Goal: Navigation & Orientation: Understand site structure

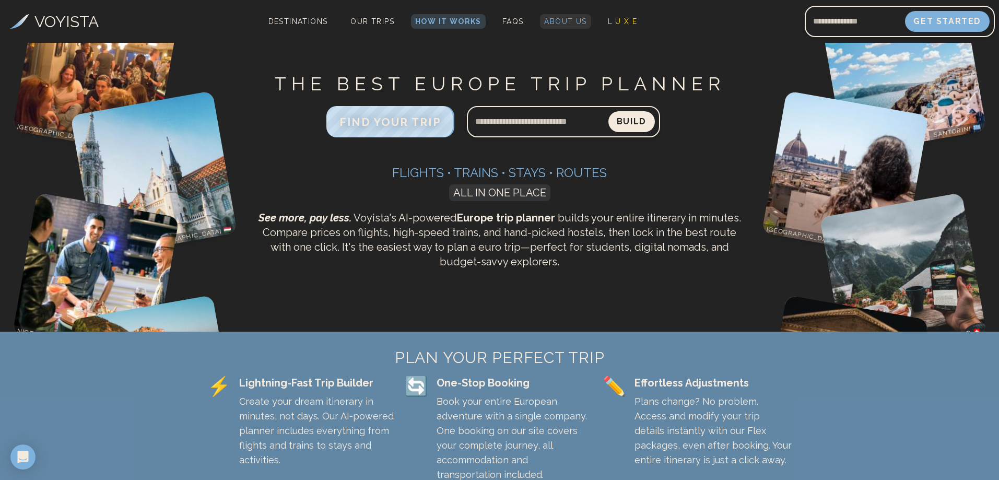
click at [552, 21] on span "About Us" at bounding box center [565, 21] width 42 height 8
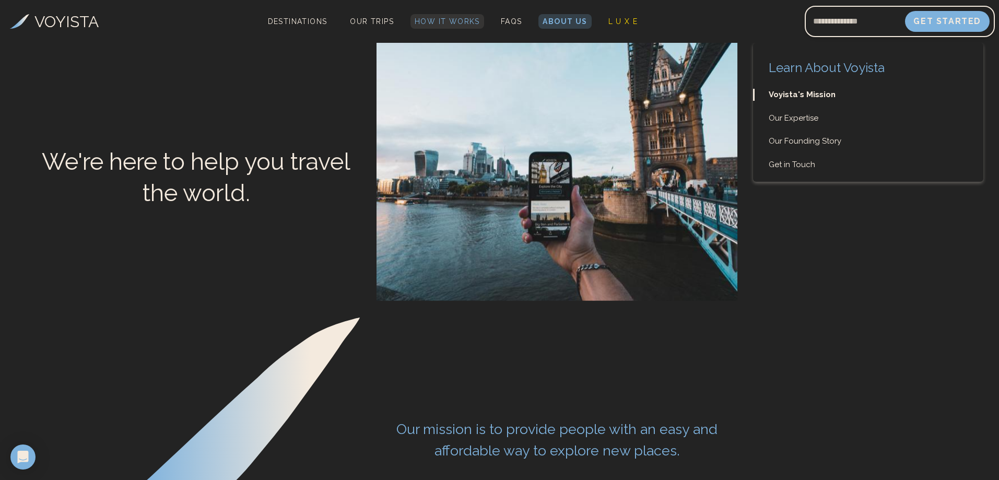
click at [444, 21] on span "How It Works" at bounding box center [447, 21] width 65 height 8
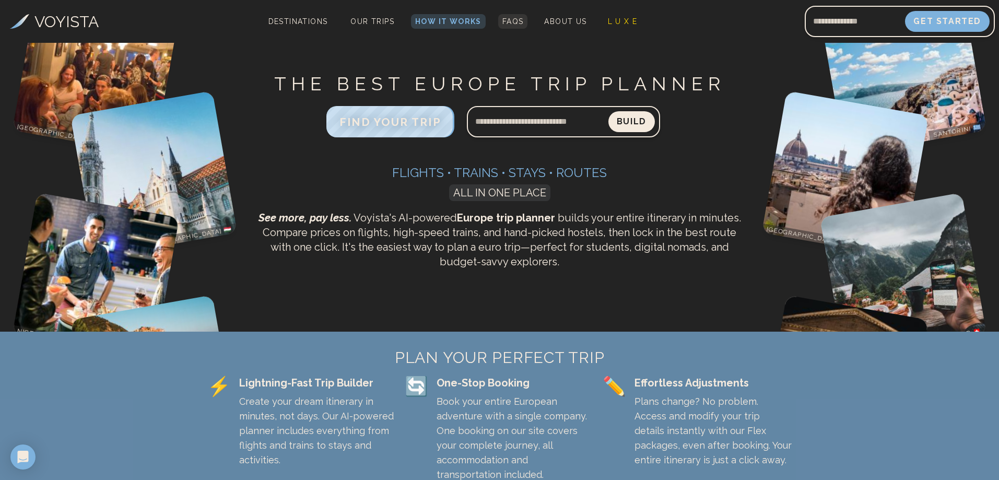
click at [507, 25] on span "FAQs" at bounding box center [512, 21] width 21 height 8
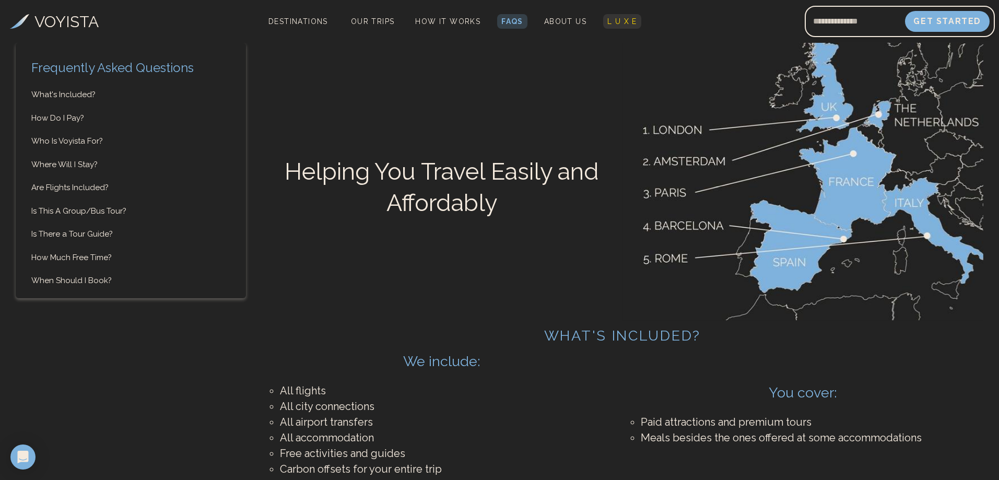
click at [626, 22] on span "L U X E" at bounding box center [622, 21] width 30 height 8
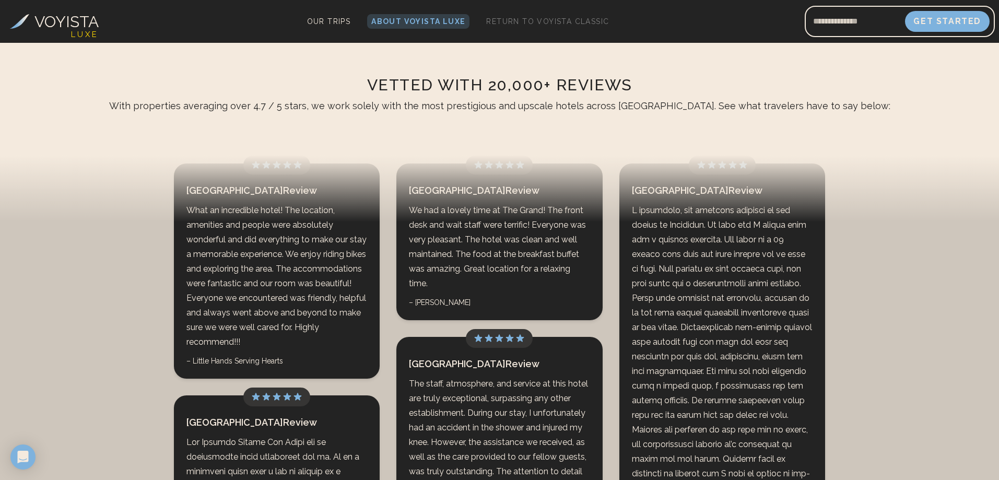
scroll to position [2542, 0]
